Goal: Task Accomplishment & Management: Complete application form

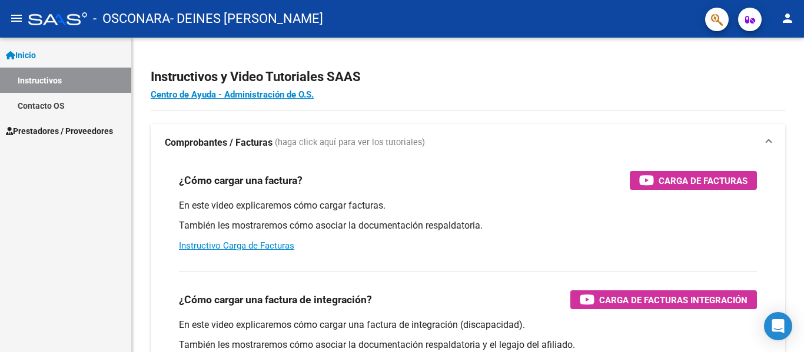
click at [82, 108] on link "Contacto OS" at bounding box center [65, 105] width 131 height 25
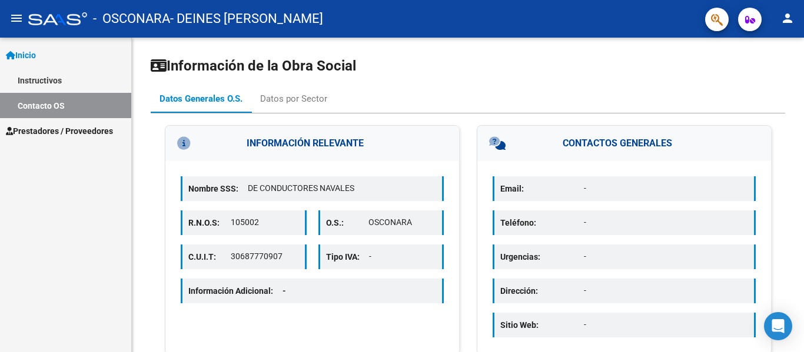
click at [66, 81] on link "Instructivos" at bounding box center [65, 80] width 131 height 25
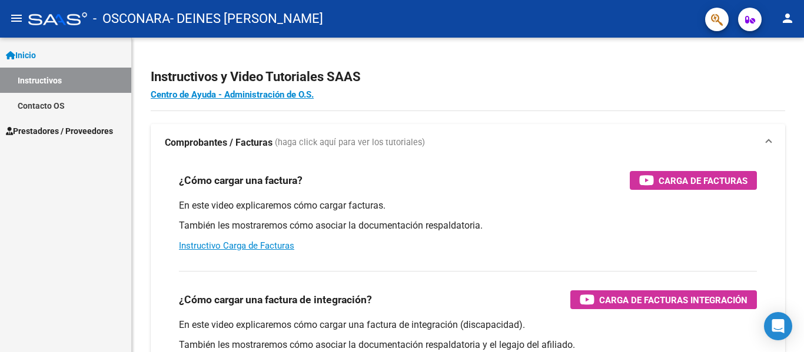
click at [95, 130] on span "Prestadores / Proveedores" at bounding box center [59, 131] width 107 height 13
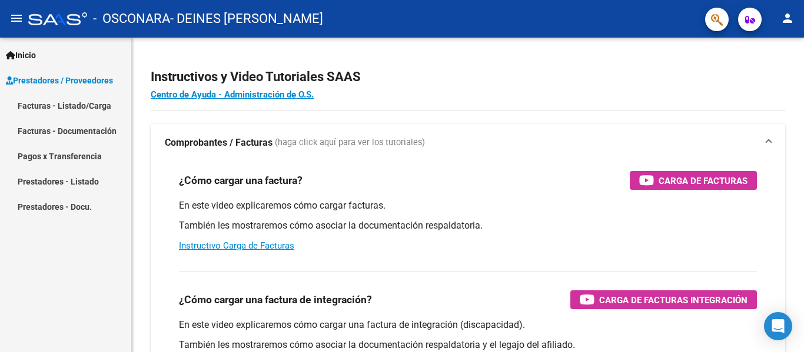
click at [89, 105] on link "Facturas - Listado/Carga" at bounding box center [65, 105] width 131 height 25
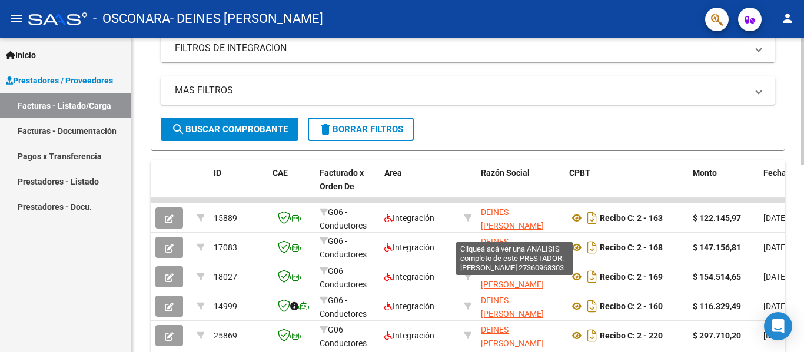
scroll to position [461, 0]
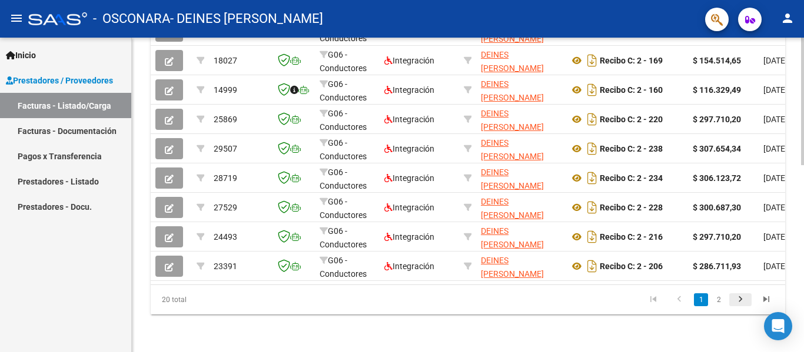
click at [738, 298] on icon "go to next page" at bounding box center [739, 301] width 15 height 14
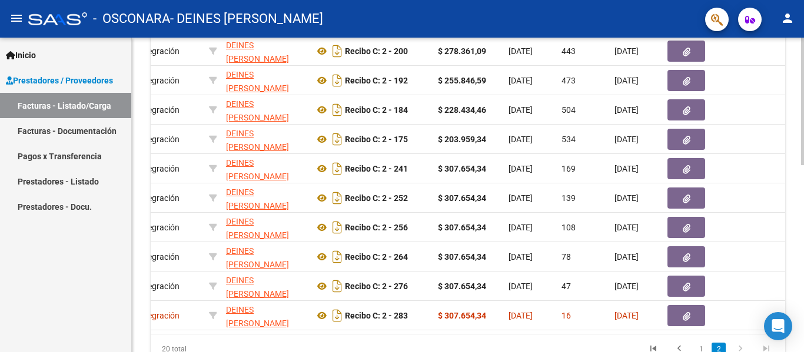
scroll to position [0, 0]
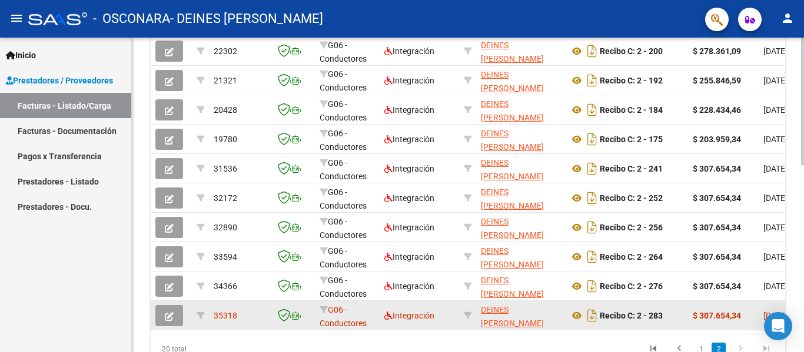
click at [174, 315] on button "button" at bounding box center [169, 315] width 28 height 21
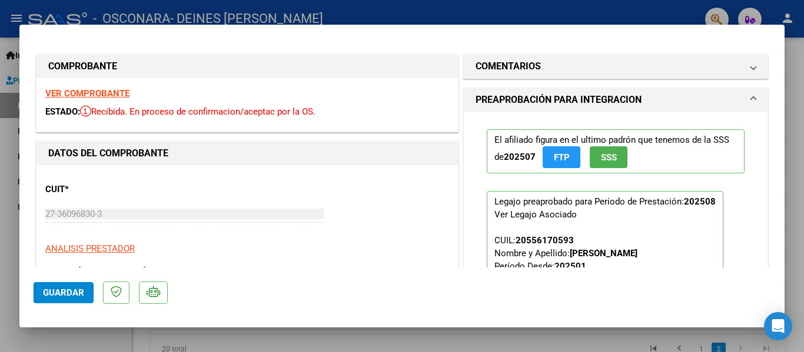
click at [800, 115] on div at bounding box center [402, 176] width 804 height 352
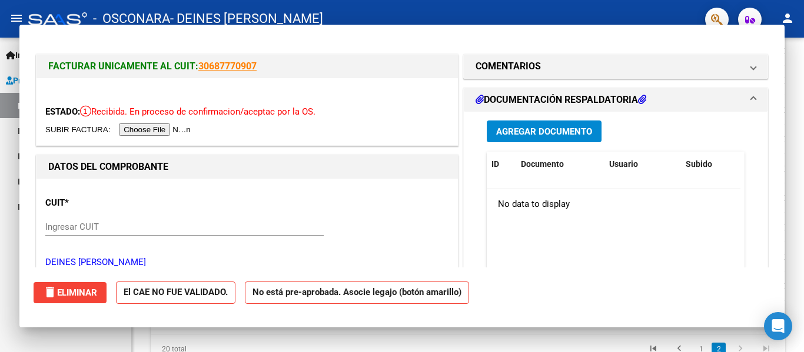
type input "$ 0,00"
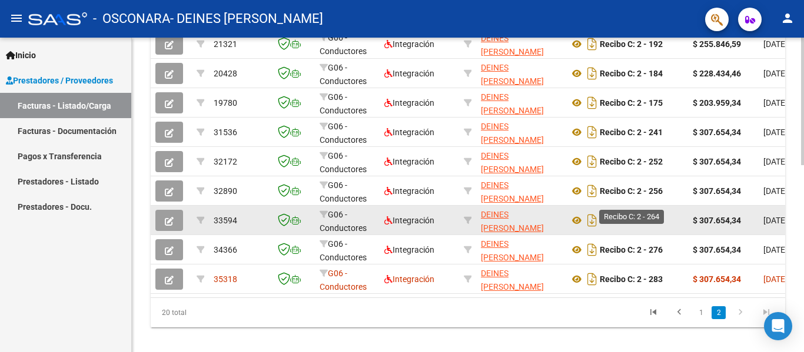
scroll to position [461, 0]
